Goal: Download file/media

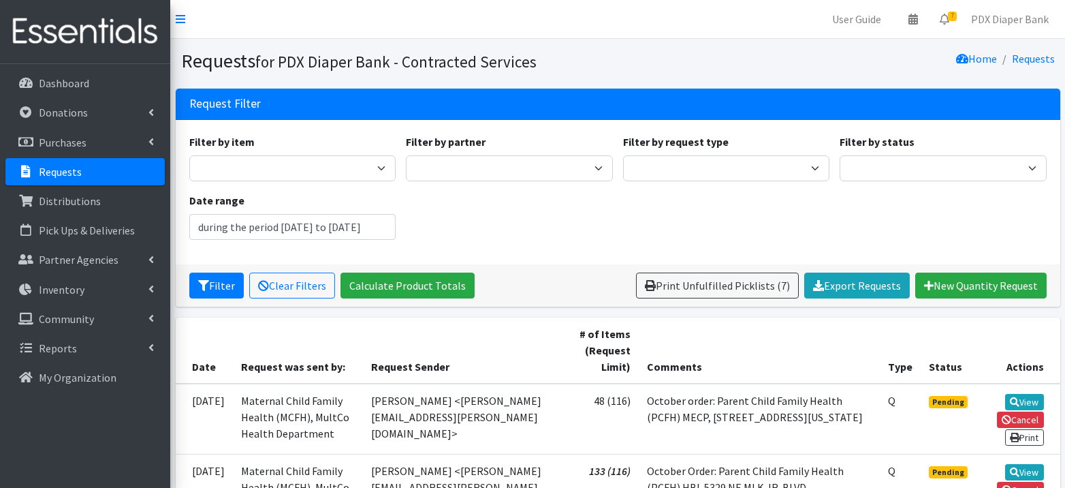
type input "July 17, 2025 - October 17, 2025"
click at [1028, 18] on link "PDX Diaper Bank" at bounding box center [1009, 18] width 99 height 27
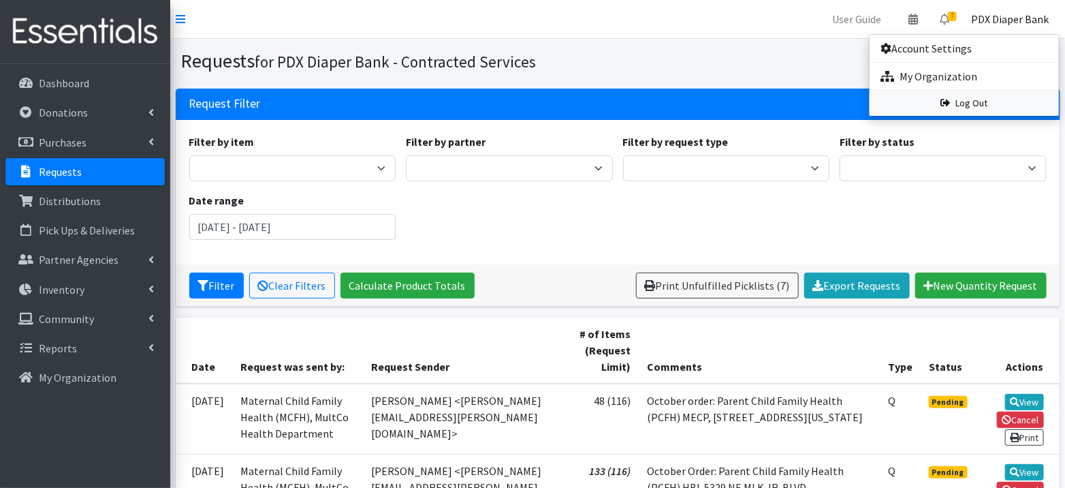
click at [994, 98] on link "Log Out" at bounding box center [964, 103] width 189 height 25
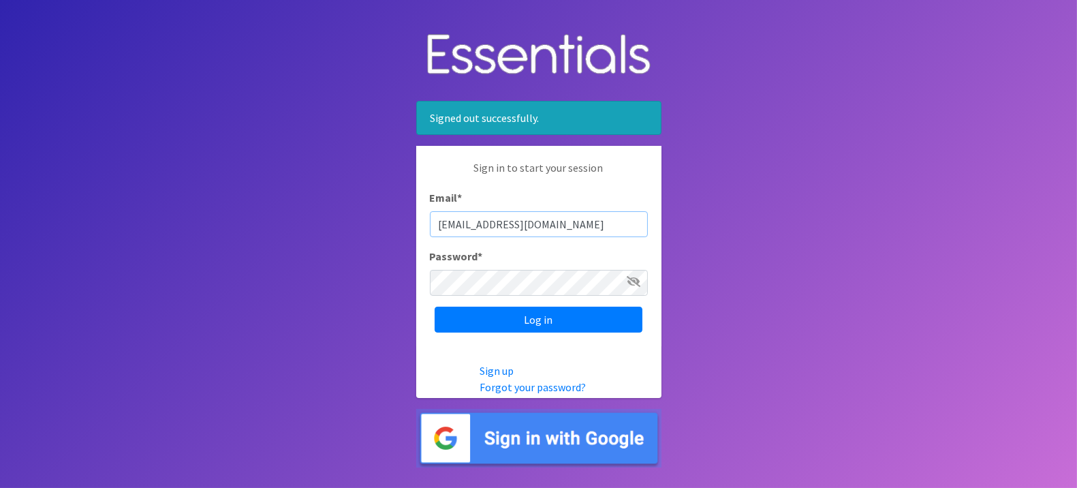
click at [581, 225] on input "pdxdiaperbank@pdxdiaperbank.org" at bounding box center [539, 224] width 218 height 26
type input "info@pdxdiaperbank.org"
click at [567, 323] on input "Log in" at bounding box center [539, 320] width 208 height 26
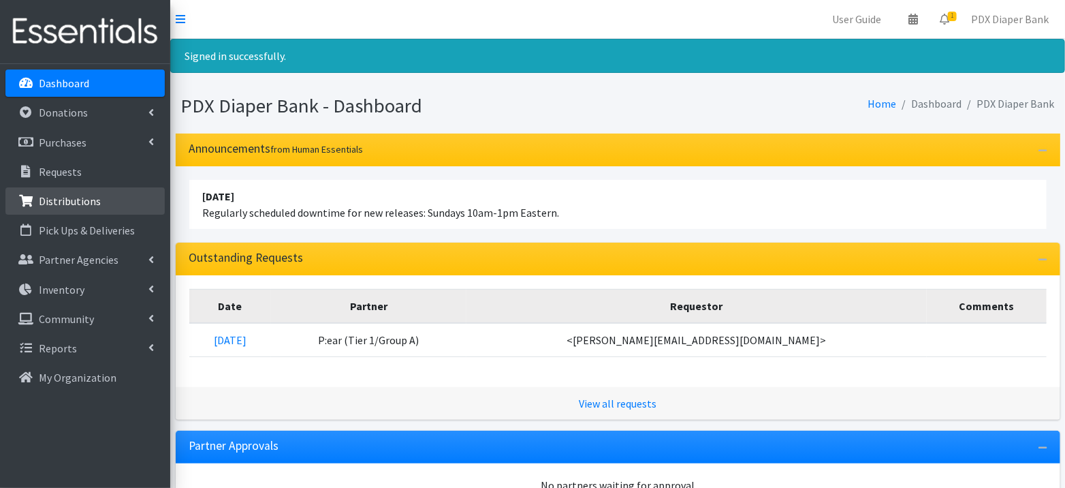
click at [74, 196] on p "Distributions" at bounding box center [70, 201] width 62 height 14
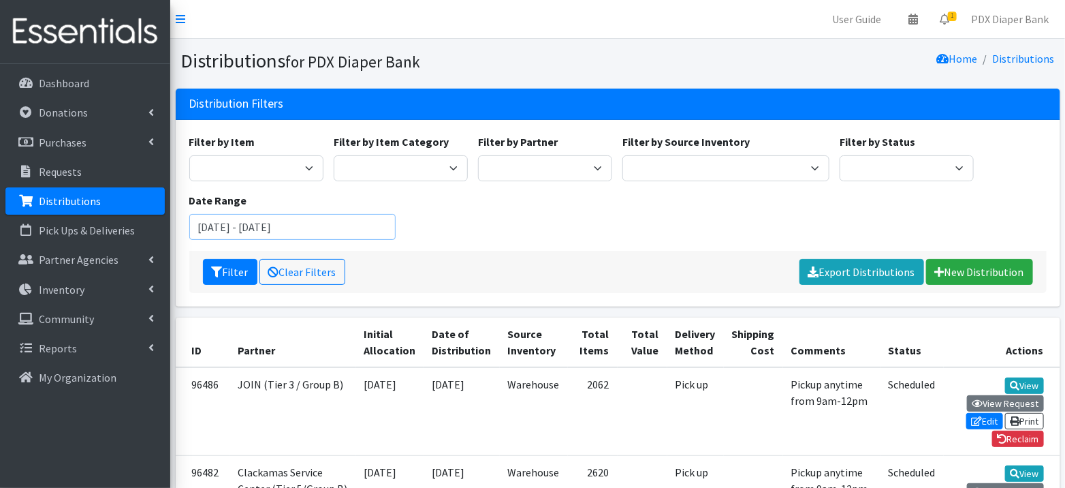
click at [276, 228] on input "[DATE] - [DATE]" at bounding box center [292, 227] width 207 height 26
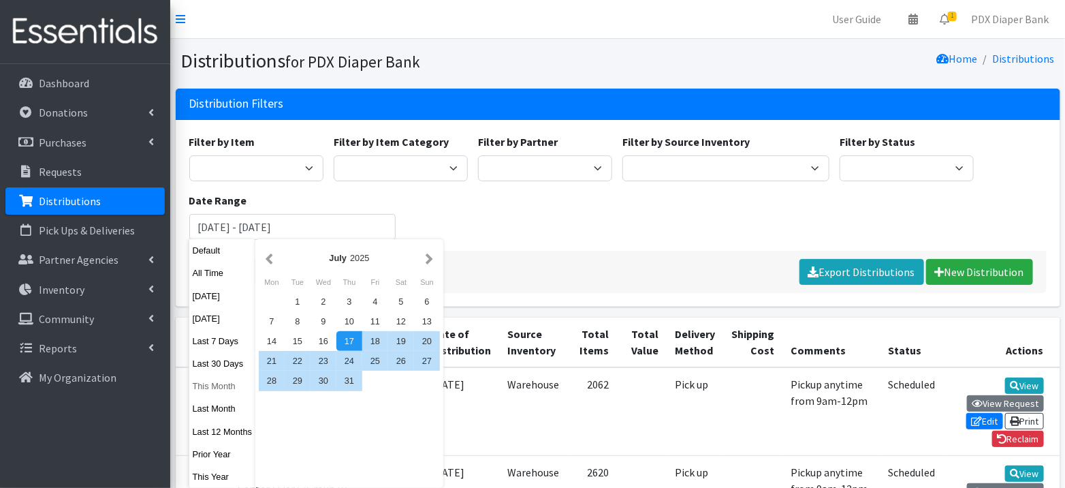
click at [224, 383] on button "This Month" at bounding box center [222, 386] width 67 height 20
type input "[DATE] - [DATE]"
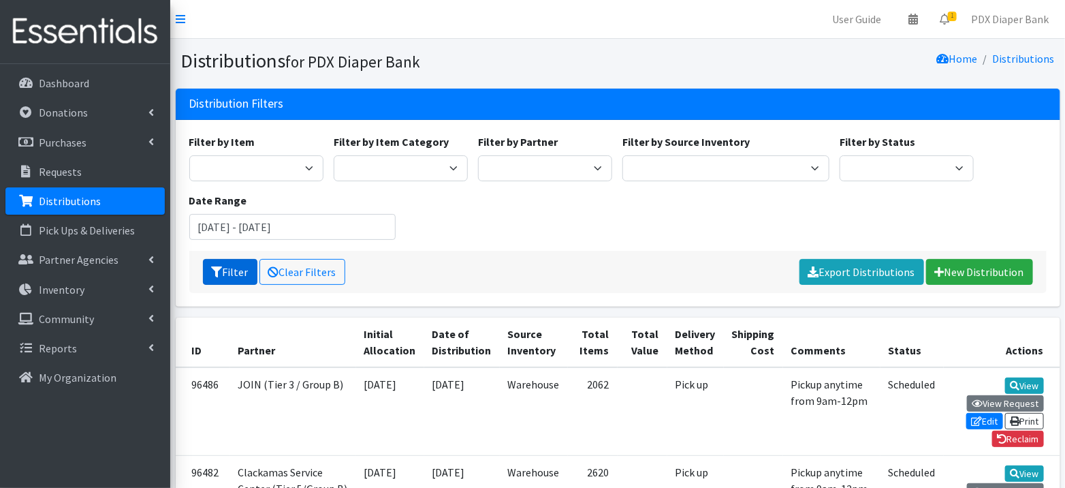
click at [235, 272] on button "Filter" at bounding box center [230, 272] width 54 height 26
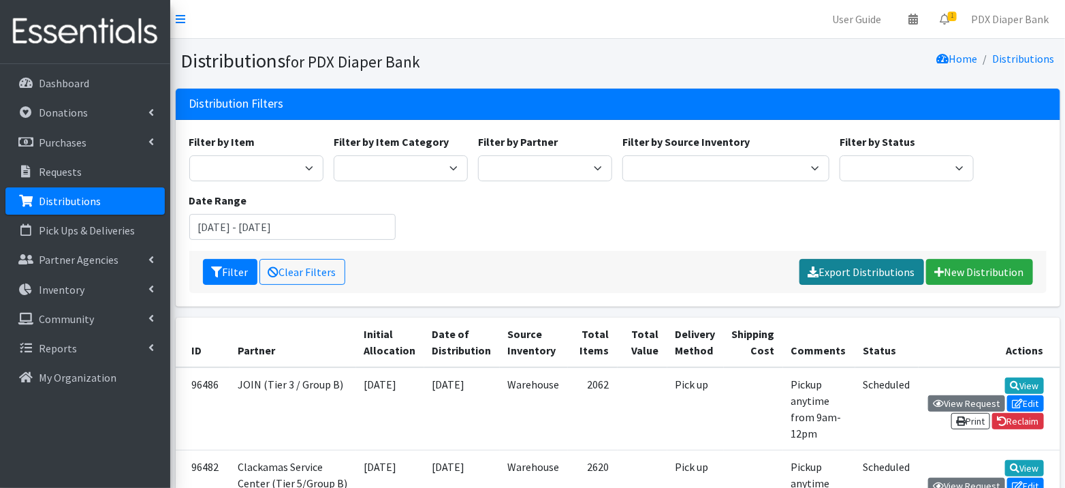
click at [864, 270] on link "Export Distributions" at bounding box center [862, 272] width 125 height 26
